Goal: Navigation & Orientation: Find specific page/section

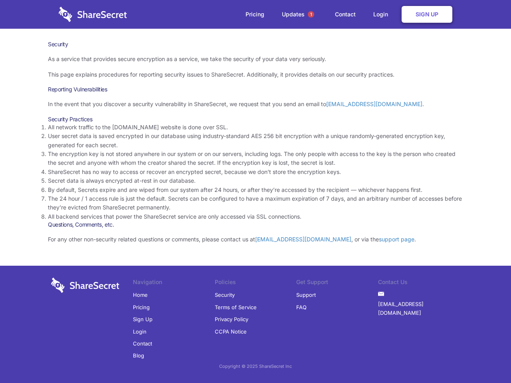
click at [256, 192] on li "By default, Secrets expire and are wiped from our system after 24 hours, or aft…" at bounding box center [255, 190] width 415 height 9
click at [311, 14] on span "1" at bounding box center [311, 14] width 6 height 6
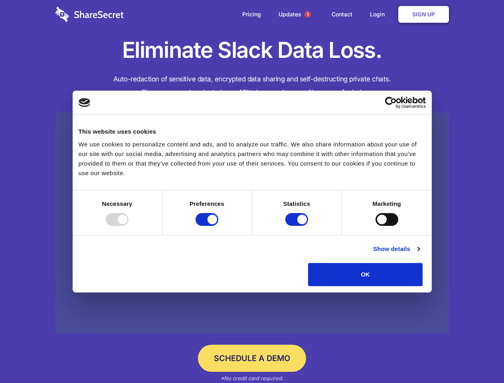
click at [129, 226] on div at bounding box center [117, 219] width 23 height 13
click at [218, 226] on input "Preferences" at bounding box center [207, 219] width 23 height 13
checkbox input "false"
click at [298, 226] on input "Statistics" at bounding box center [297, 219] width 23 height 13
checkbox input "false"
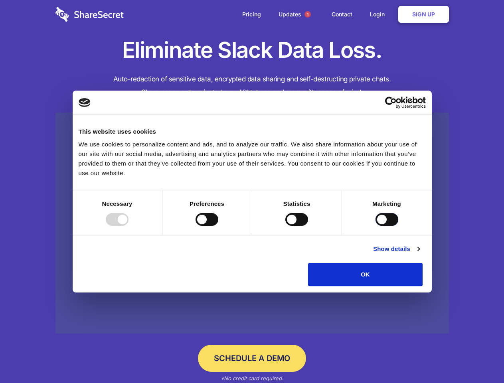
click at [376, 226] on input "Marketing" at bounding box center [387, 219] width 23 height 13
checkbox input "true"
click at [420, 254] on link "Show details" at bounding box center [396, 249] width 46 height 10
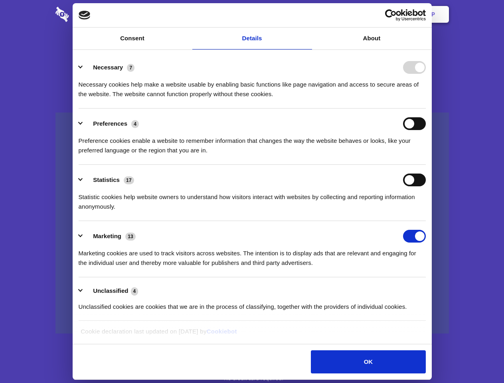
click at [430, 289] on ul "Necessary 7 Necessary cookies help make a website usable by enabling basic func…" at bounding box center [252, 186] width 355 height 269
click at [308, 14] on span "1" at bounding box center [308, 14] width 6 height 6
